Goal: Task Accomplishment & Management: Complete application form

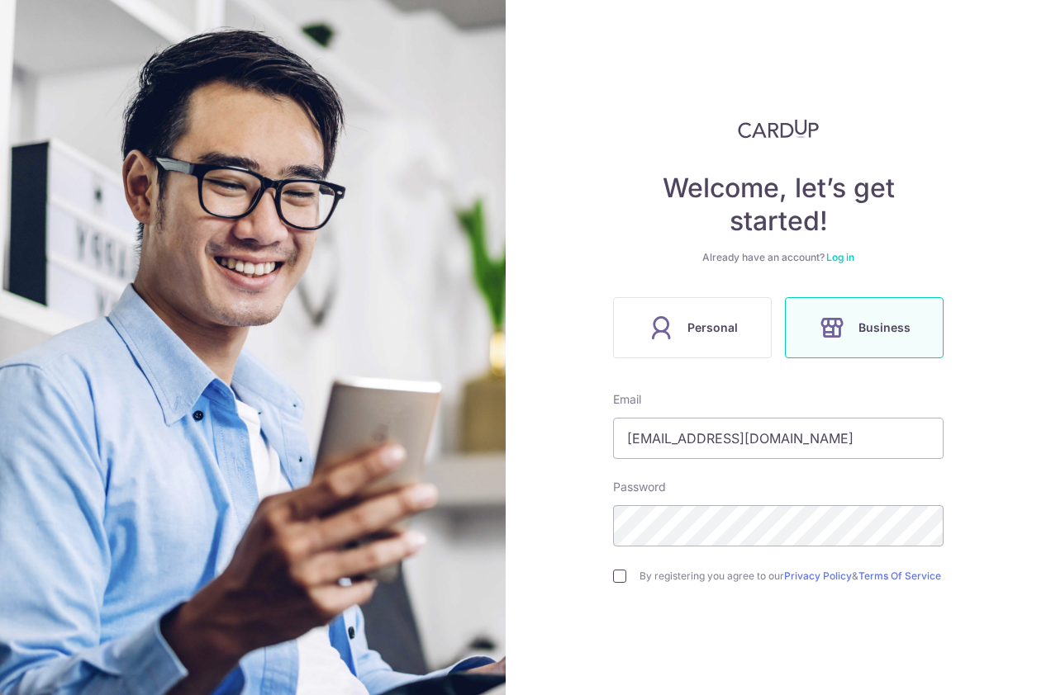
click at [617, 583] on input "checkbox" at bounding box center [619, 576] width 13 height 13
checkbox input "true"
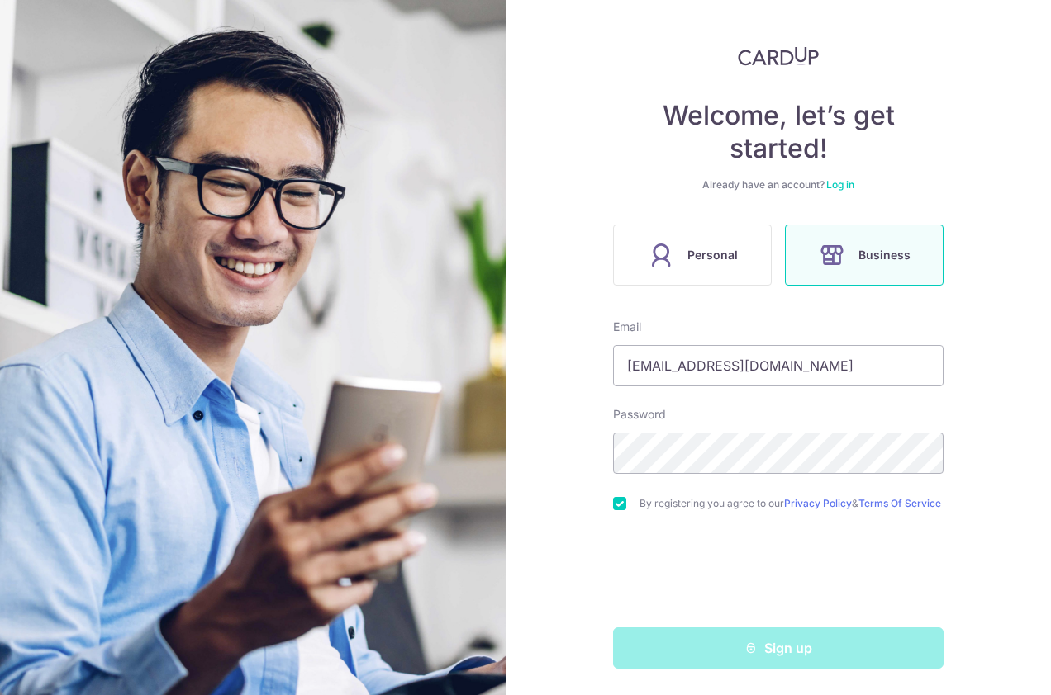
click at [769, 652] on div "Sign up" at bounding box center [778, 648] width 350 height 41
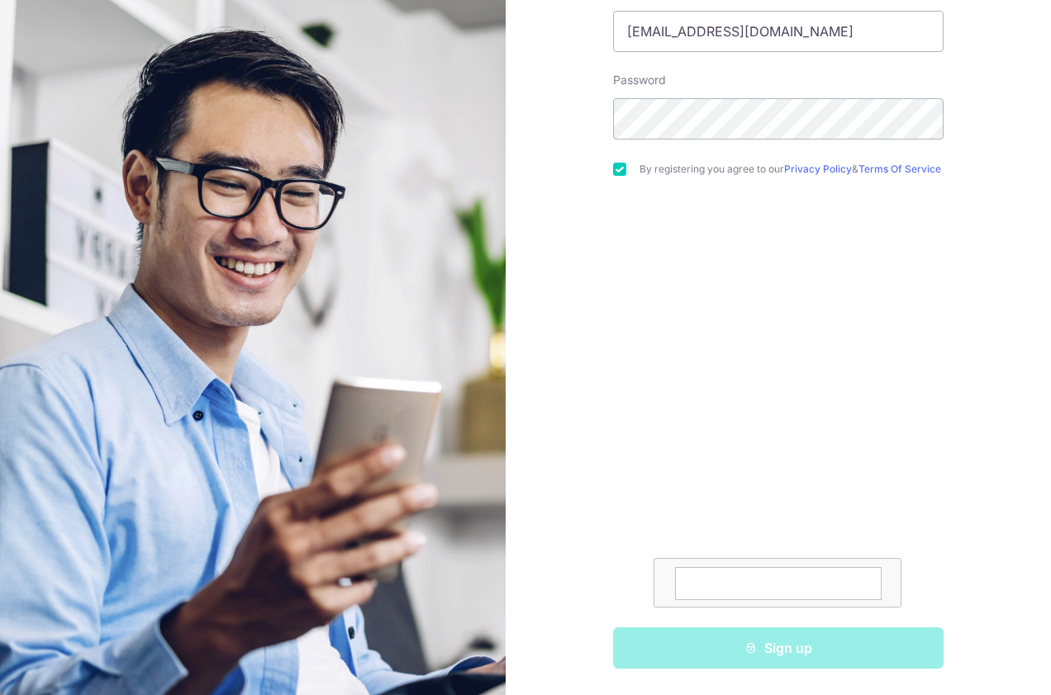
scroll to position [413, 0]
click at [779, 652] on div "Sign up" at bounding box center [778, 648] width 350 height 41
click at [728, 581] on textarea at bounding box center [778, 583] width 206 height 33
click at [780, 655] on div "Sign up" at bounding box center [778, 648] width 350 height 41
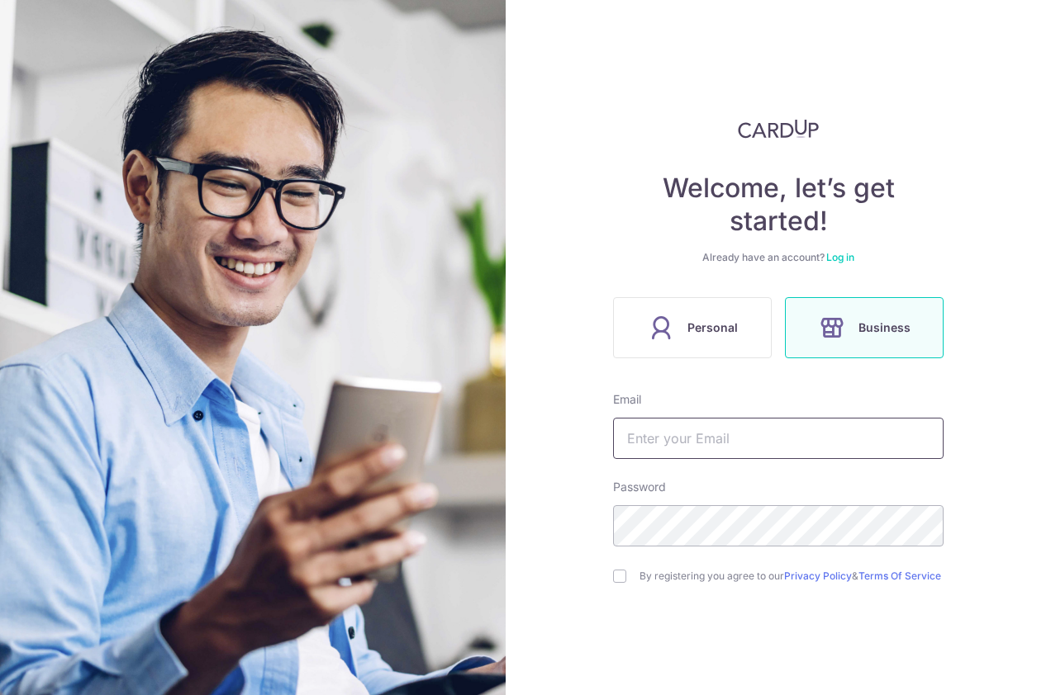
click at [662, 439] on input "text" at bounding box center [778, 438] width 330 height 41
drag, startPoint x: 836, startPoint y: 436, endPoint x: 578, endPoint y: 453, distance: 258.2
click at [578, 453] on div "Welcome, let’s get started! Already have an account? Log in Personal Business E…" at bounding box center [777, 347] width 545 height 695
type input "constance@cmd.sg"
click at [616, 581] on input "checkbox" at bounding box center [619, 576] width 13 height 13
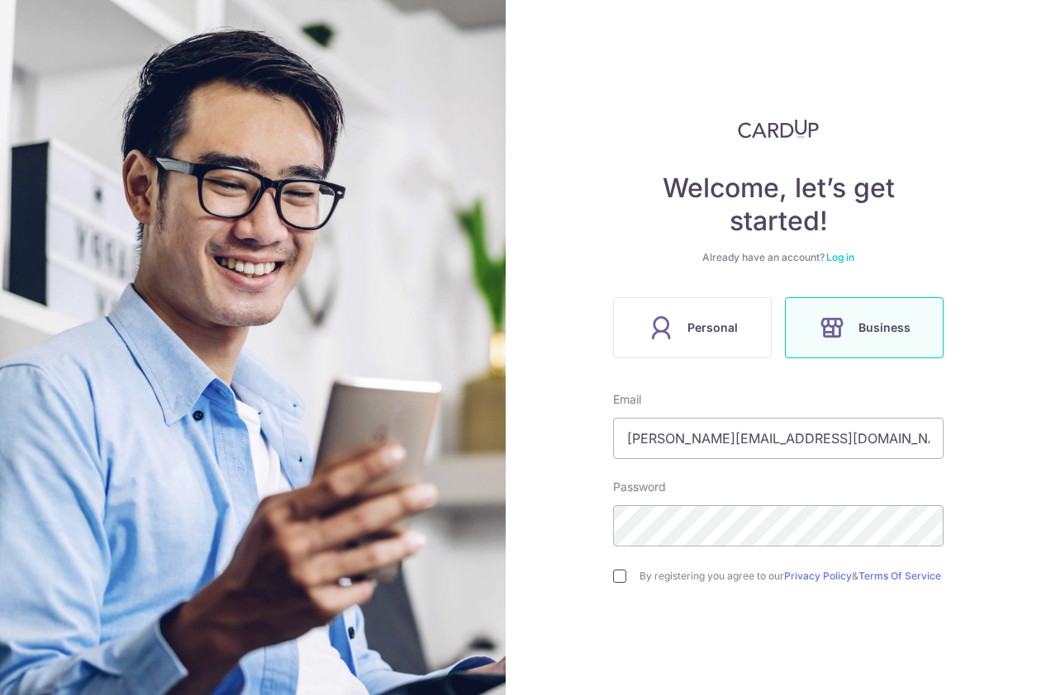
checkbox input "true"
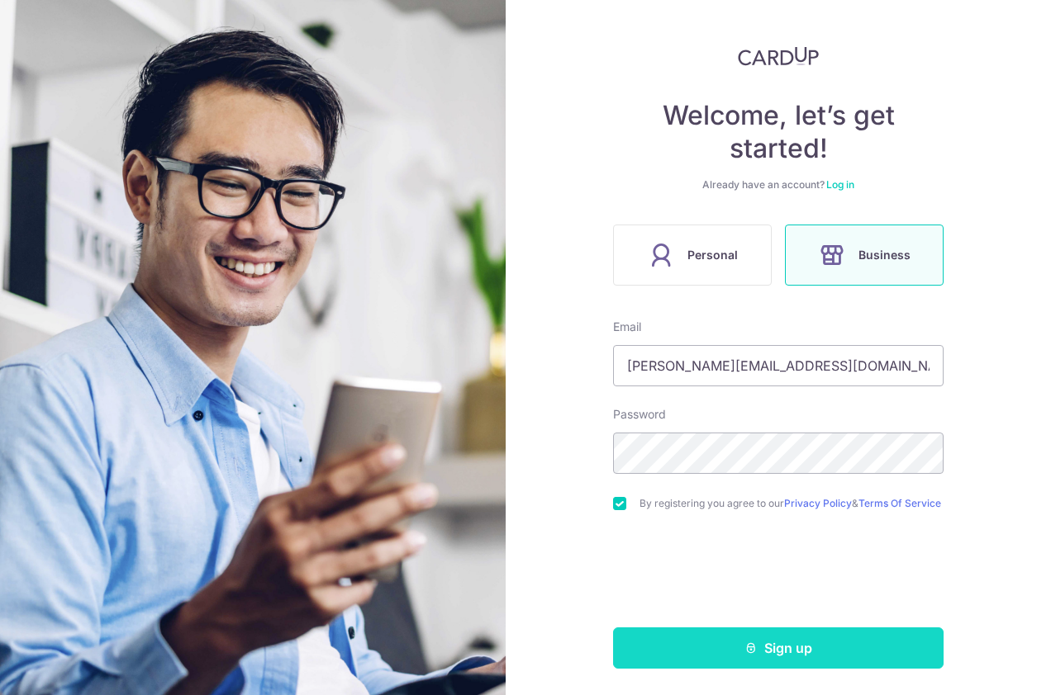
click at [780, 652] on button "Sign up" at bounding box center [778, 648] width 330 height 41
